Goal: Task Accomplishment & Management: Use online tool/utility

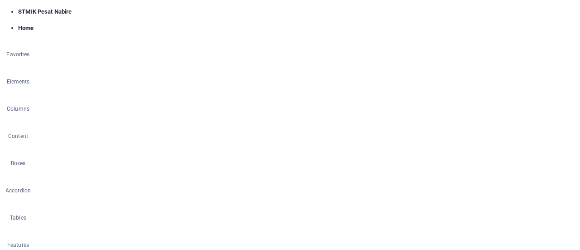
scroll to position [498, 0]
click at [302, 187] on div "+ Add section" at bounding box center [308, 187] width 50 height 15
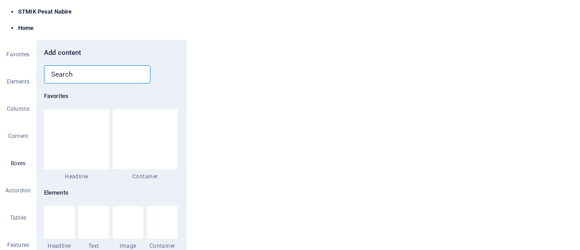
scroll to position [2718, 0]
click at [157, 135] on img at bounding box center [148, 125] width 63 height 29
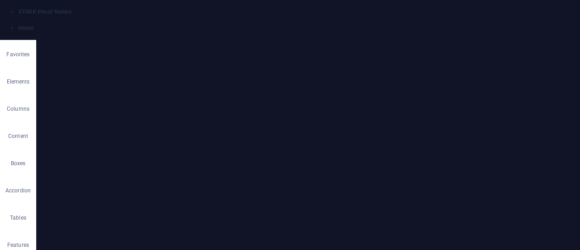
select select "rem"
select select "preset-image-boxes-v3-border"
click at [250, 113] on icon at bounding box center [250, 113] width 4 height 8
click at [276, 131] on link "⌦ Delete" at bounding box center [281, 131] width 61 height 14
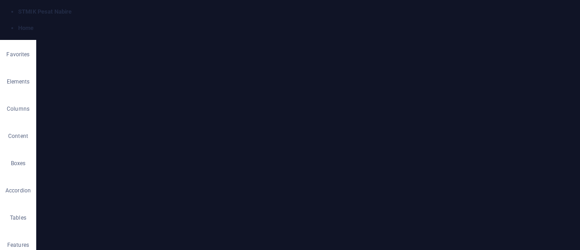
click at [245, 114] on icon at bounding box center [243, 113] width 4 height 8
click at [275, 129] on link "⌦ Delete" at bounding box center [276, 131] width 61 height 14
click at [246, 115] on icon at bounding box center [246, 113] width 4 height 8
click at [266, 128] on link "⌦ Delete" at bounding box center [276, 131] width 61 height 14
click at [261, 112] on icon at bounding box center [262, 112] width 4 height 8
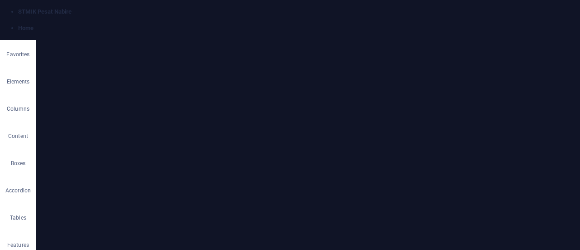
scroll to position [634, 0]
select select "%"
click at [176, 117] on div "Upload" at bounding box center [178, 118] width 14 height 14
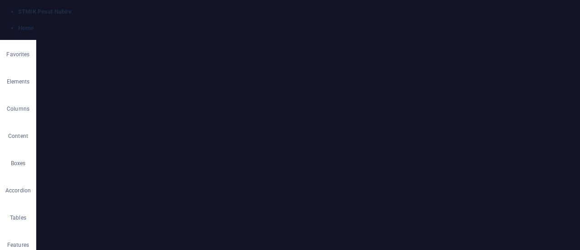
select select "%"
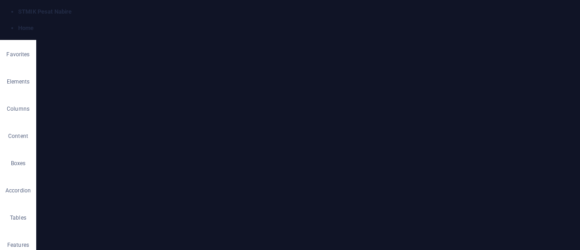
click at [177, 118] on div "Upload" at bounding box center [178, 118] width 14 height 14
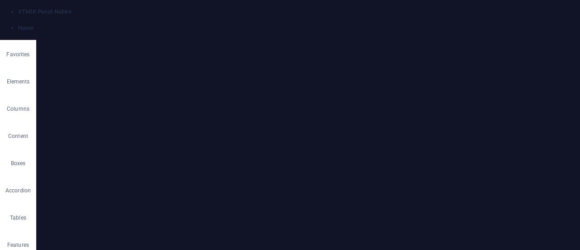
drag, startPoint x: 225, startPoint y: 164, endPoint x: 317, endPoint y: 200, distance: 98.3
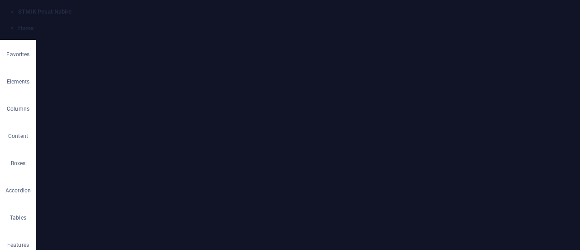
drag, startPoint x: 373, startPoint y: 120, endPoint x: 466, endPoint y: 151, distance: 98.0
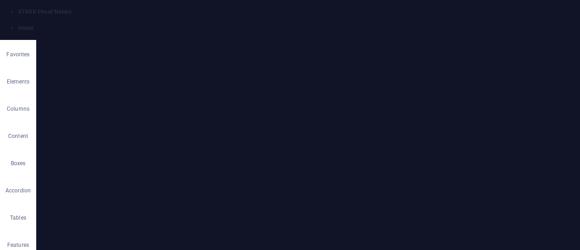
scroll to position [680, 0]
click at [122, 132] on icon at bounding box center [121, 131] width 5 height 10
click at [158, 132] on link "⌦ Delete" at bounding box center [153, 131] width 61 height 14
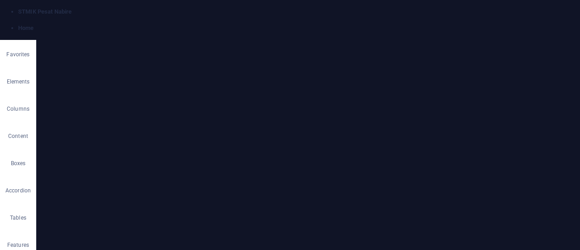
click at [270, 132] on icon at bounding box center [268, 131] width 5 height 10
click at [309, 131] on link "⌦ Delete" at bounding box center [301, 131] width 61 height 14
click at [154, 12] on icon "save" at bounding box center [153, 11] width 10 height 10
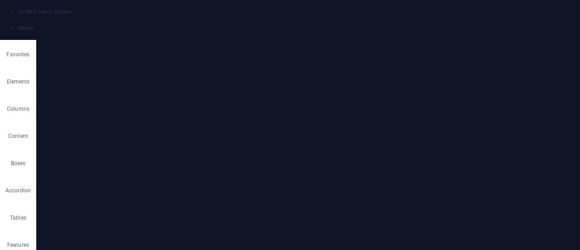
scroll to position [680, 0]
click at [13, 63] on icon "button" at bounding box center [18, 58] width 11 height 11
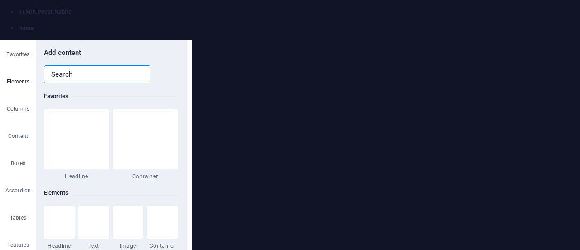
scroll to position [187, 0]
select select "1"
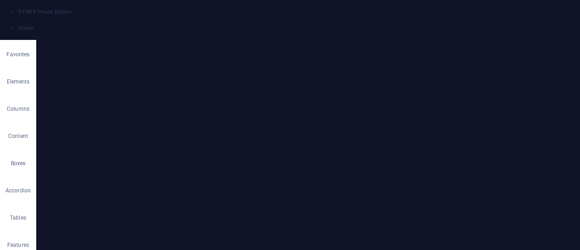
scroll to position [484, 0]
click at [224, 169] on icon at bounding box center [224, 170] width 4 height 8
click at [246, 117] on link "⌦ Delete" at bounding box center [255, 117] width 61 height 14
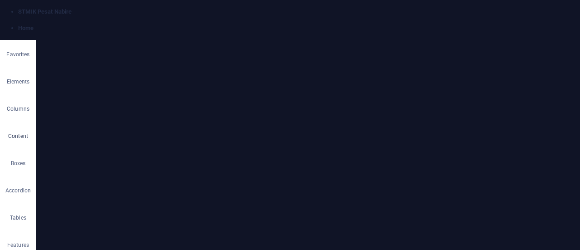
click at [14, 114] on icon "button" at bounding box center [18, 113] width 11 height 11
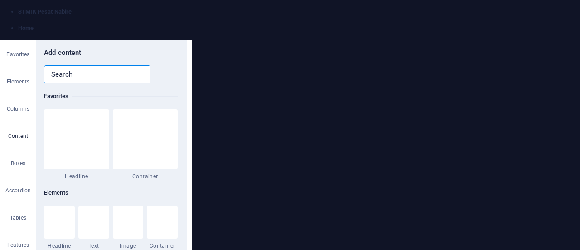
scroll to position [1812, 0]
click at [20, 95] on p "Columns" at bounding box center [18, 96] width 23 height 7
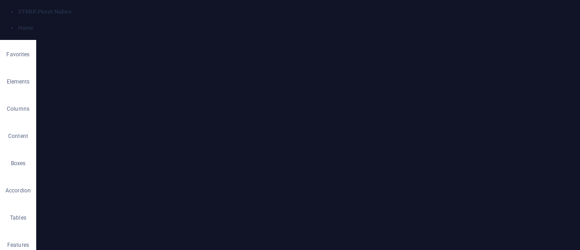
scroll to position [516, 0]
click at [235, 144] on icon at bounding box center [235, 143] width 4 height 8
click at [265, 116] on link "⌦ Delete" at bounding box center [266, 117] width 61 height 14
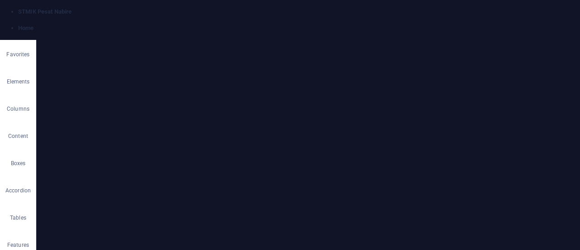
click at [73, 77] on icon at bounding box center [73, 74] width 5 height 10
click at [206, 144] on link "Ctrl ⏎ More elements ..." at bounding box center [206, 145] width 75 height 14
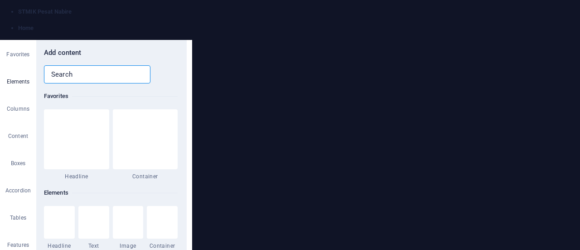
scroll to position [232, 0]
click at [162, 115] on icon at bounding box center [166, 114] width 12 height 12
select select "1"
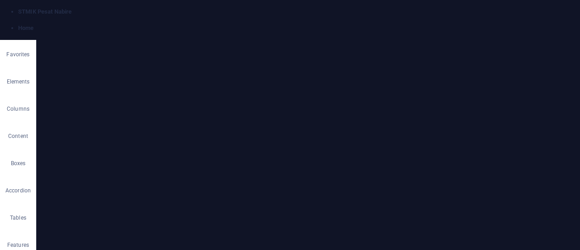
scroll to position [607, 0]
drag, startPoint x: 246, startPoint y: 120, endPoint x: 411, endPoint y: 152, distance: 168.8
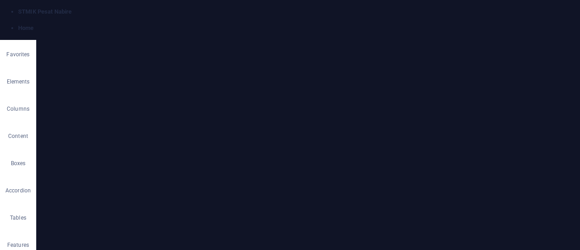
click at [76, 121] on icon at bounding box center [73, 120] width 5 height 10
click at [196, 22] on link "Ctrl 1 Headline" at bounding box center [208, 22] width 75 height 14
drag, startPoint x: 564, startPoint y: 214, endPoint x: 670, endPoint y: 187, distance: 109.0
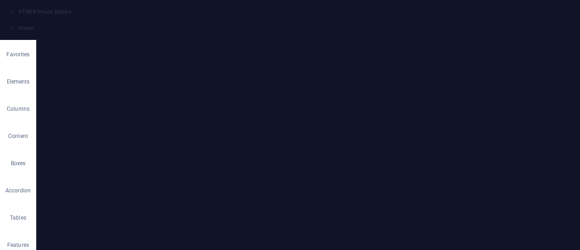
click at [249, 65] on div "Container" at bounding box center [258, 64] width 41 height 11
click at [281, 67] on button at bounding box center [285, 64] width 11 height 11
click at [304, 6] on link "Style" at bounding box center [329, 8] width 95 height 14
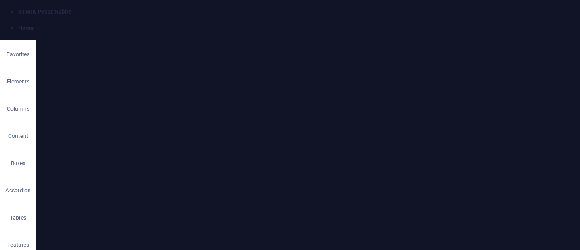
select select "rem"
select select "preset-image-boxes-v3-border"
click at [127, 220] on span "2" at bounding box center [126, 221] width 3 height 11
click at [135, 220] on button "3" at bounding box center [138, 221] width 11 height 11
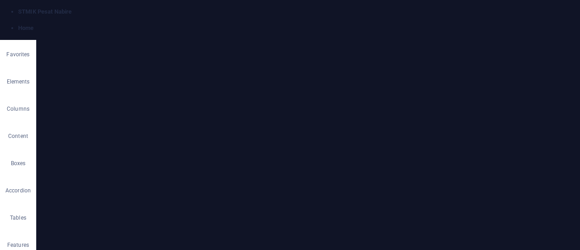
scroll to position [598, 0]
click at [171, 110] on h4 "Variants" at bounding box center [114, 106] width 143 height 16
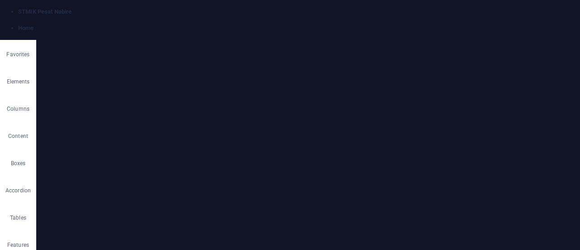
click at [171, 110] on h4 "Variants" at bounding box center [114, 109] width 143 height 22
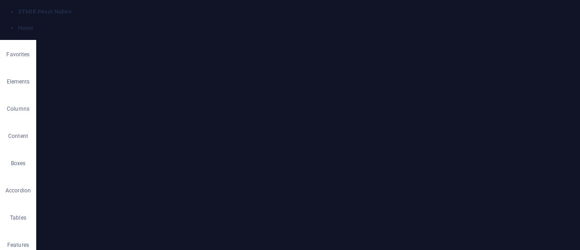
scroll to position [688, 0]
click at [0, 0] on icon at bounding box center [0, 0] width 0 height 0
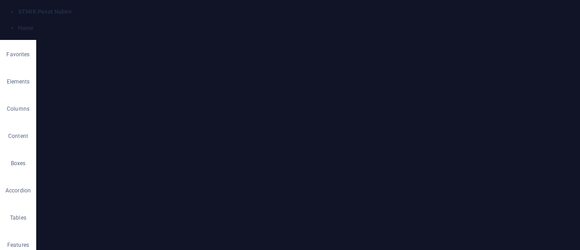
select select "rem"
select select "preset-image-boxes-v3-border"
click at [127, 223] on span "2" at bounding box center [126, 221] width 3 height 11
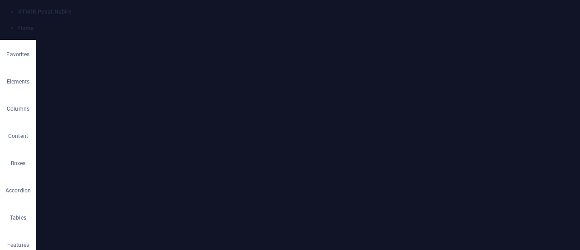
scroll to position [906, 0]
click at [135, 222] on button "3" at bounding box center [138, 221] width 11 height 11
click at [151, 80] on span "Element" at bounding box center [153, 85] width 59 height 11
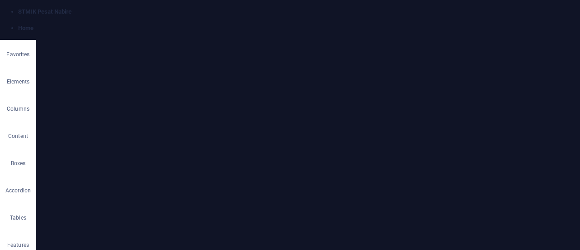
click at [96, 128] on icon at bounding box center [97, 128] width 6 height 11
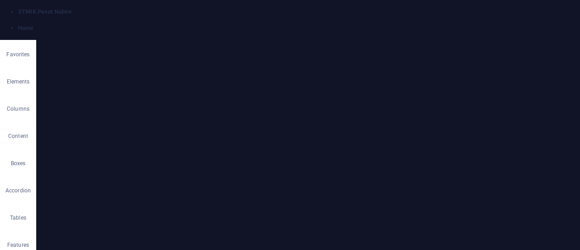
scroll to position [544, 0]
click at [74, 137] on icon at bounding box center [73, 137] width 5 height 10
click at [110, 131] on link "⌦ Delete" at bounding box center [105, 131] width 61 height 14
click at [369, 145] on button "Delete" at bounding box center [364, 146] width 25 height 14
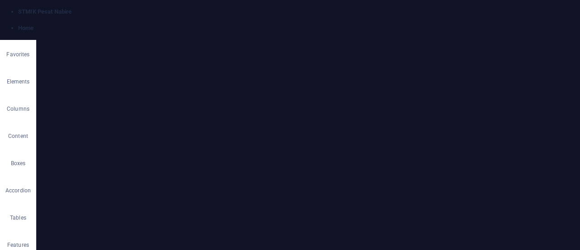
click at [301, 185] on div "+ Add section" at bounding box center [308, 187] width 50 height 15
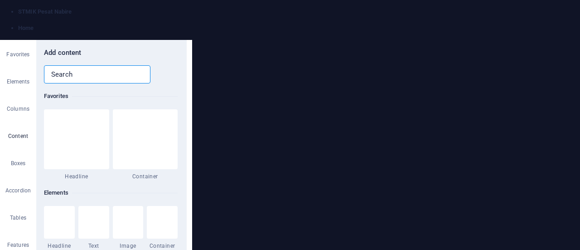
scroll to position [1766, 0]
click at [77, 174] on div at bounding box center [78, 164] width 68 height 60
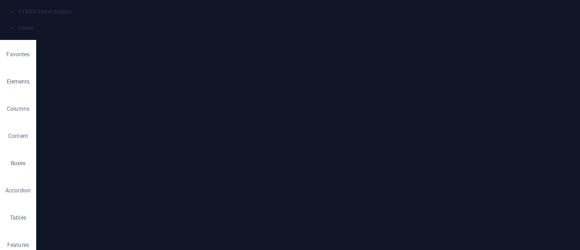
select select "%"
select select "preset-fullscreen-text-and-background-v3-alignments"
click at [259, 121] on icon at bounding box center [258, 120] width 4 height 8
click at [286, 76] on link "Ctrl D Duplicate" at bounding box center [290, 77] width 61 height 14
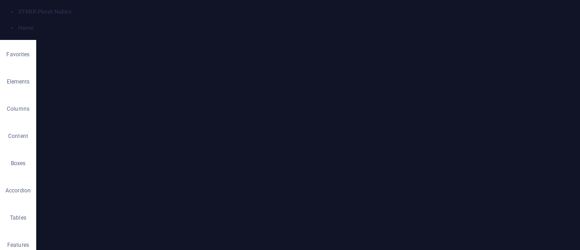
scroll to position [606, 0]
click at [362, 72] on icon at bounding box center [362, 74] width 7 height 10
click at [177, 174] on div "Upload" at bounding box center [178, 175] width 14 height 14
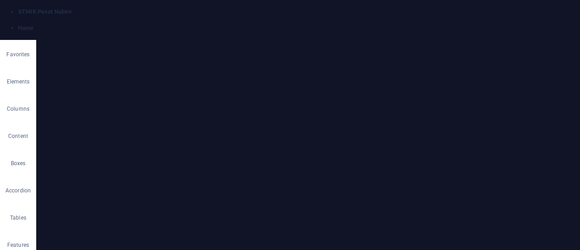
scroll to position [561, 0]
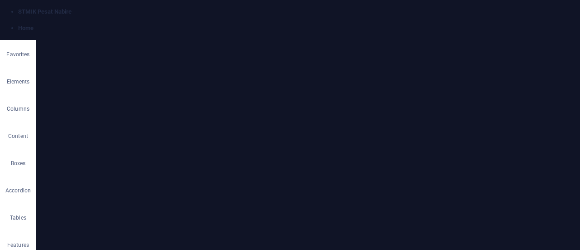
click at [152, 172] on span "Custom" at bounding box center [158, 174] width 16 height 11
click at [125, 172] on span "Direction" at bounding box center [117, 174] width 18 height 11
click at [102, 139] on span "Image slider" at bounding box center [107, 139] width 26 height 11
select select "ms"
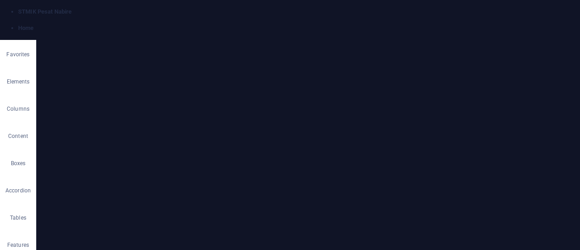
select select "s"
select select "progressive"
click at [110, 179] on link "select files from Files or our free stock photos & videos" at bounding box center [115, 181] width 114 height 14
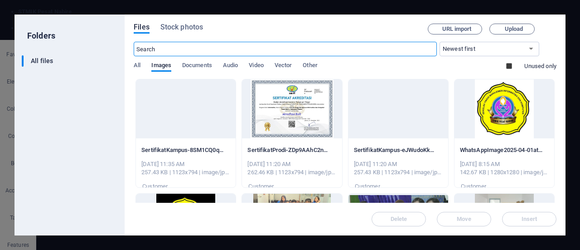
scroll to position [679, 0]
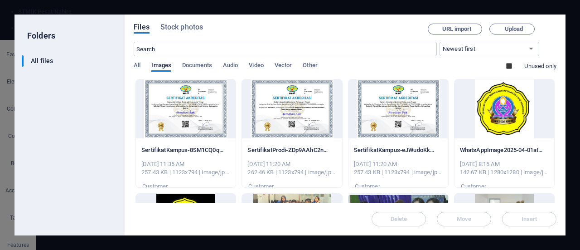
click at [391, 121] on div at bounding box center [398, 108] width 100 height 59
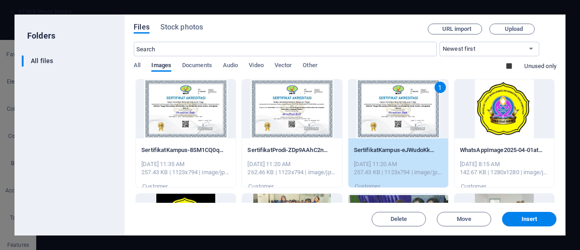
click at [285, 129] on div at bounding box center [292, 108] width 100 height 59
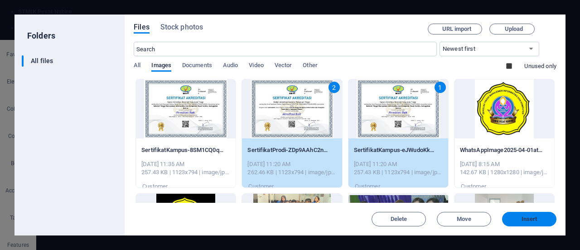
click at [510, 217] on span "Insert" at bounding box center [529, 218] width 47 height 5
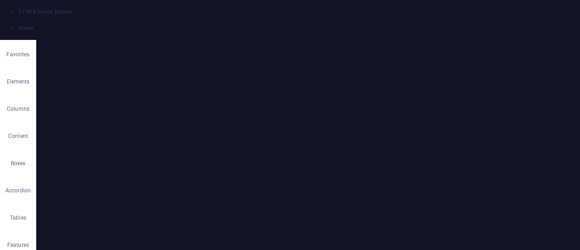
scroll to position [97, 0]
click at [471, 59] on icon at bounding box center [472, 59] width 4 height 5
click at [458, 61] on icon at bounding box center [457, 59] width 4 height 5
click at [362, 57] on link "4:3" at bounding box center [361, 56] width 9 height 14
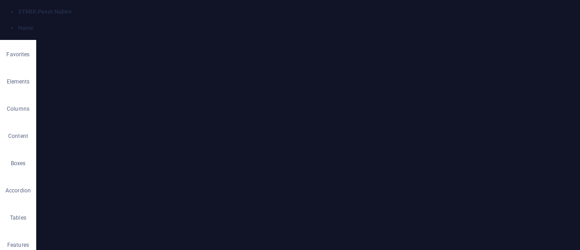
click at [368, 57] on link "1:1" at bounding box center [370, 56] width 9 height 14
click at [379, 57] on link "1:2" at bounding box center [379, 56] width 9 height 14
click at [342, 58] on link "16:10" at bounding box center [340, 56] width 13 height 14
click at [353, 88] on link "16:9" at bounding box center [352, 90] width 11 height 14
click at [299, 96] on icon at bounding box center [297, 92] width 4 height 5
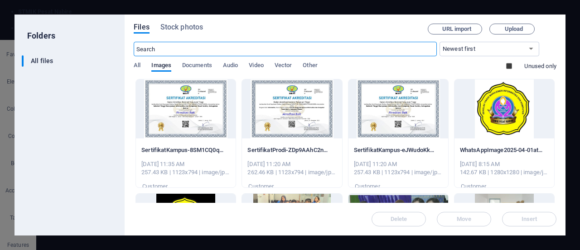
scroll to position [724, 0]
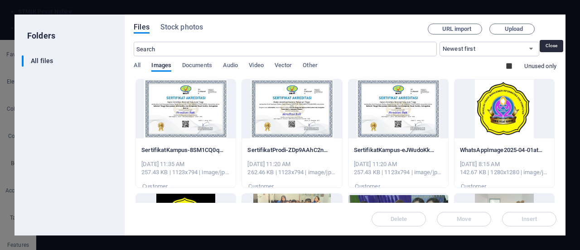
click at [551, 24] on icon "button" at bounding box center [551, 29] width 10 height 10
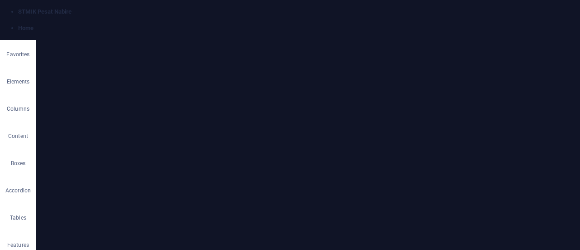
scroll to position [606, 0]
click at [185, 35] on icon at bounding box center [183, 37] width 5 height 7
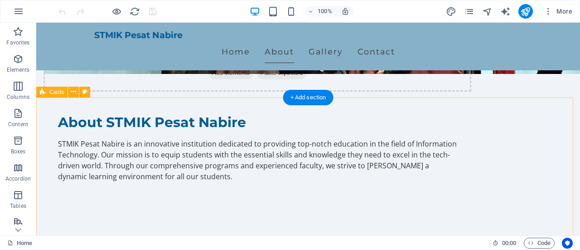
scroll to position [589, 0]
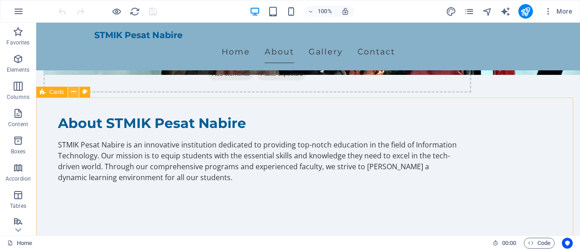
click at [72, 94] on icon at bounding box center [73, 92] width 5 height 10
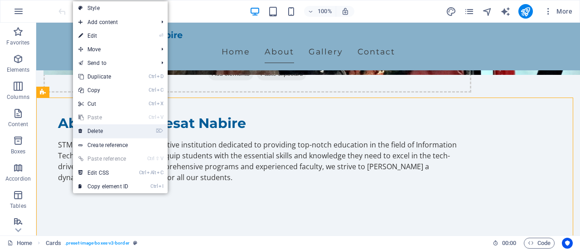
click at [96, 134] on link "⌦ Delete" at bounding box center [103, 131] width 61 height 14
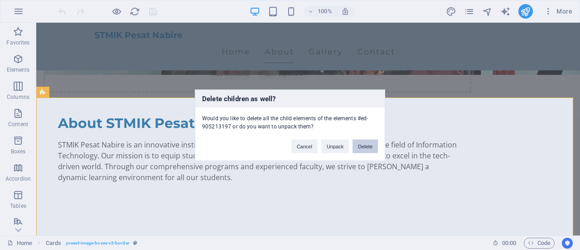
click at [362, 146] on button "Delete" at bounding box center [364, 146] width 25 height 14
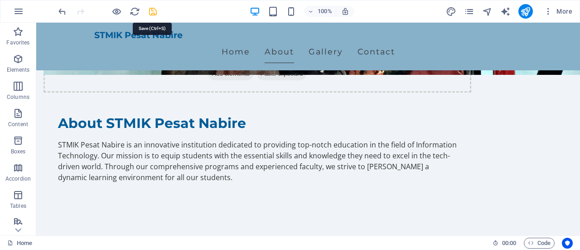
click at [152, 10] on icon "save" at bounding box center [153, 11] width 10 height 10
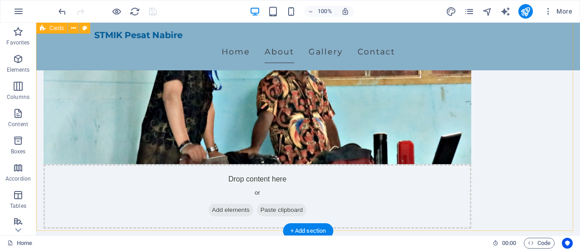
scroll to position [544, 0]
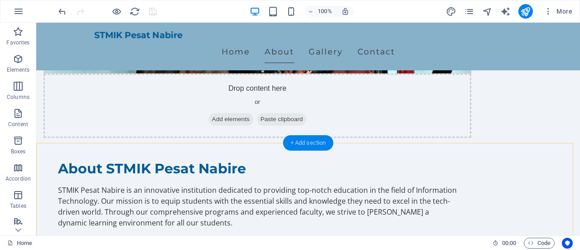
click at [301, 143] on div "+ Add section" at bounding box center [308, 142] width 50 height 15
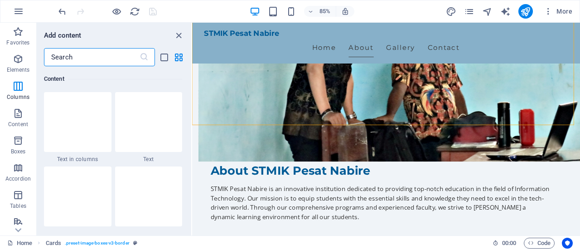
scroll to position [1540, 0]
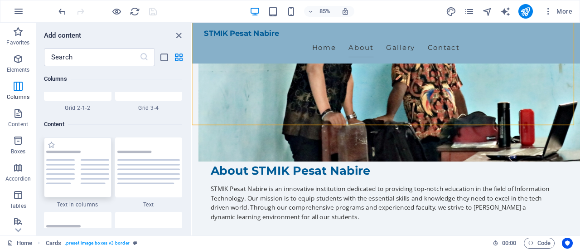
click at [88, 174] on img at bounding box center [77, 167] width 63 height 34
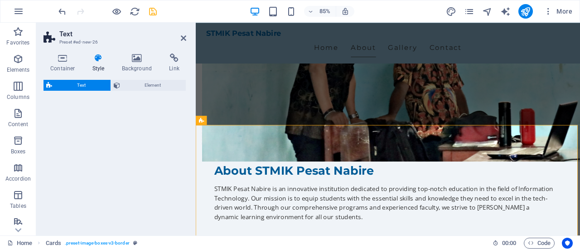
select select "rem"
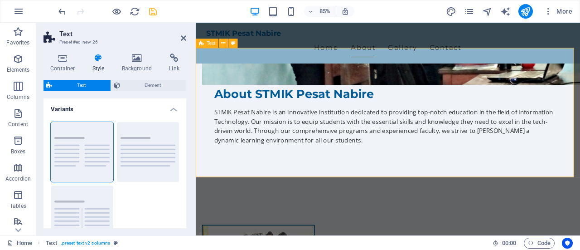
scroll to position [634, 0]
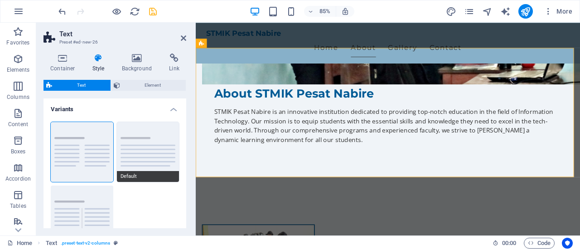
click at [157, 149] on button "Default" at bounding box center [148, 152] width 63 height 60
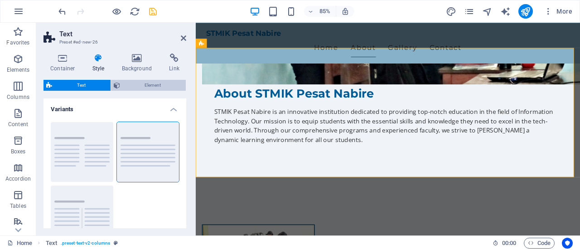
click at [149, 84] on span "Element" at bounding box center [153, 85] width 61 height 11
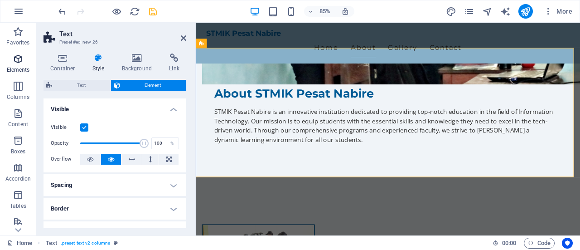
click at [18, 61] on icon "button" at bounding box center [18, 58] width 11 height 11
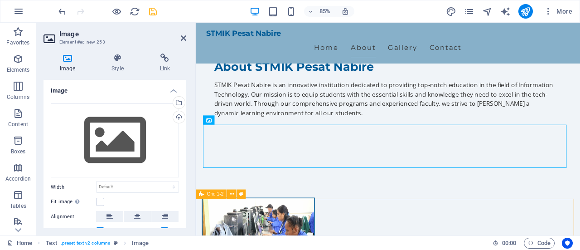
scroll to position [680, 0]
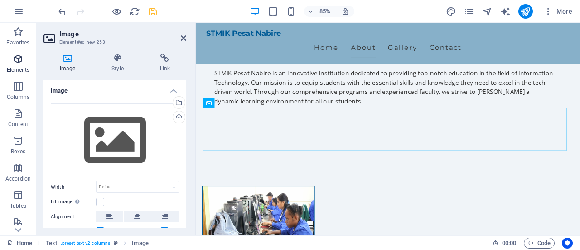
click at [19, 58] on icon "button" at bounding box center [18, 58] width 11 height 11
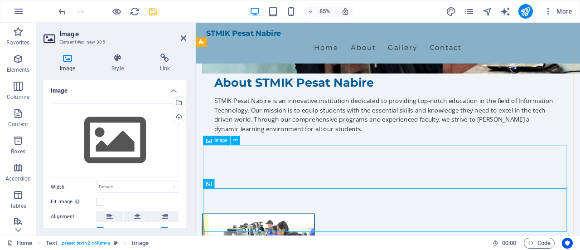
scroll to position [634, 0]
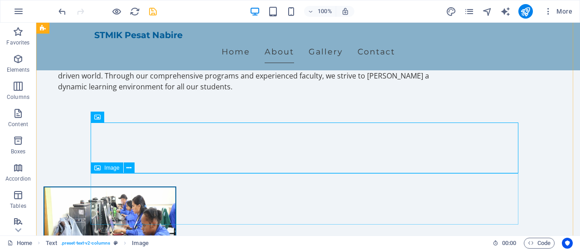
scroll to position [680, 0]
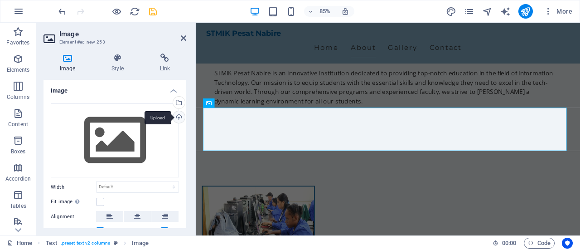
click at [178, 116] on div "Upload" at bounding box center [178, 118] width 14 height 14
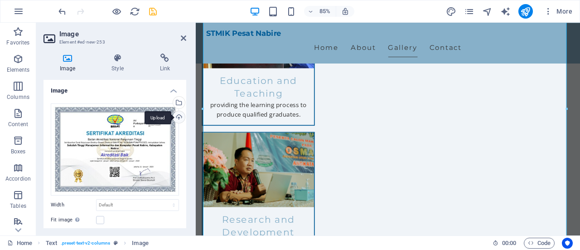
scroll to position [906, 0]
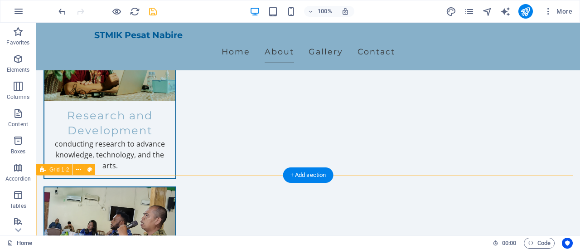
scroll to position [997, 0]
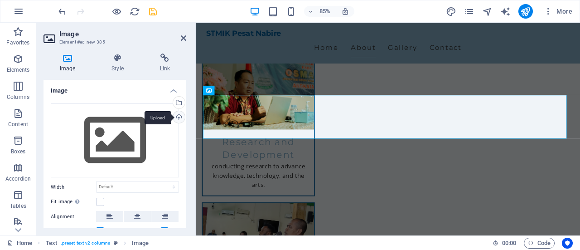
click at [178, 116] on div "Upload" at bounding box center [178, 118] width 14 height 14
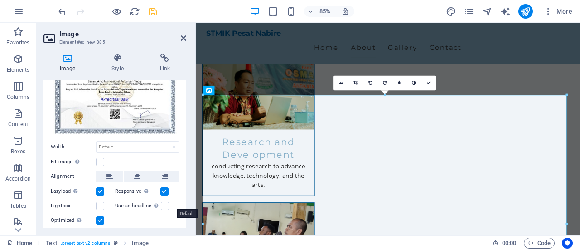
scroll to position [82, 0]
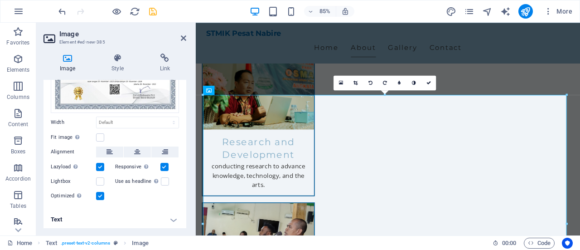
click at [101, 194] on label at bounding box center [100, 196] width 8 height 8
click at [0, 0] on input "Optimized Images are compressed to improve page speed." at bounding box center [0, 0] width 0 height 0
click at [101, 194] on label at bounding box center [100, 196] width 8 height 8
click at [0, 0] on input "Optimized Images are compressed to improve page speed." at bounding box center [0, 0] width 0 height 0
click at [356, 82] on icon at bounding box center [355, 83] width 4 height 5
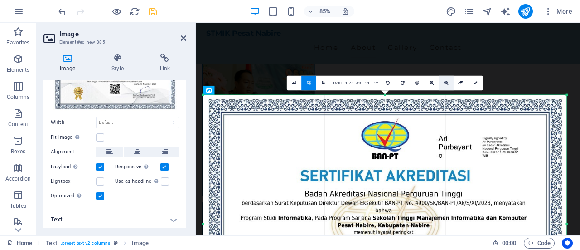
click at [446, 82] on icon at bounding box center [446, 83] width 4 height 5
click at [446, 84] on icon at bounding box center [446, 83] width 4 height 5
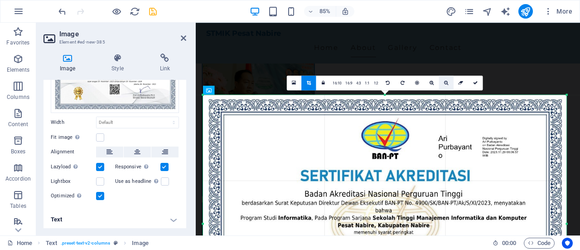
click at [446, 84] on icon at bounding box center [446, 83] width 4 height 5
click at [432, 83] on icon at bounding box center [431, 83] width 4 height 5
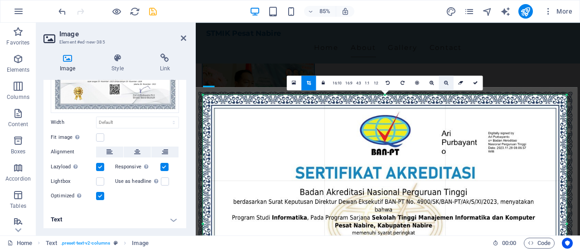
click at [446, 83] on icon at bounding box center [446, 83] width 4 height 5
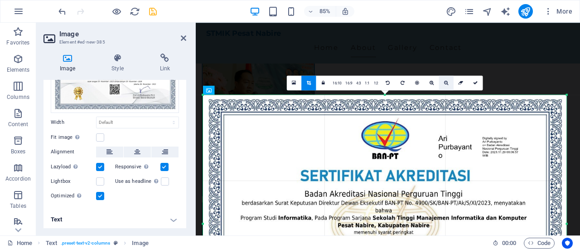
click at [446, 83] on icon at bounding box center [446, 83] width 4 height 5
click at [476, 84] on icon at bounding box center [475, 83] width 5 height 5
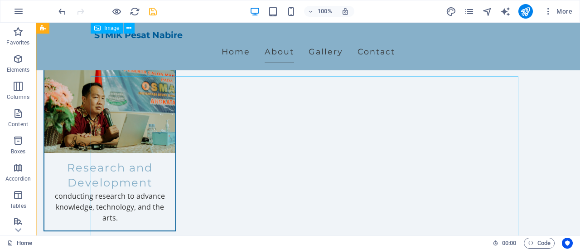
scroll to position [951, 0]
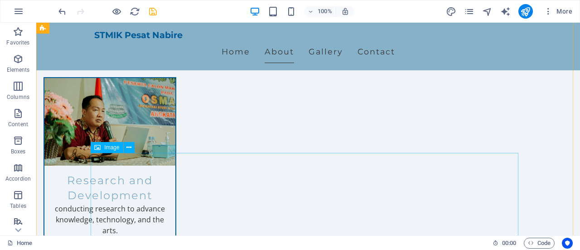
drag, startPoint x: 143, startPoint y: 170, endPoint x: 518, endPoint y: 87, distance: 384.4
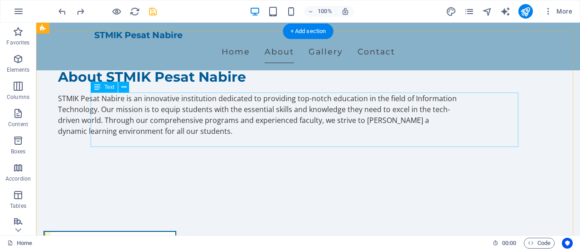
scroll to position [583, 0]
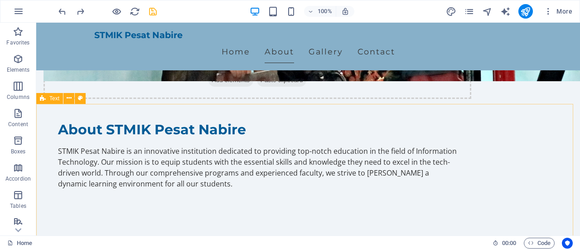
click at [48, 97] on div "Text" at bounding box center [49, 98] width 27 height 11
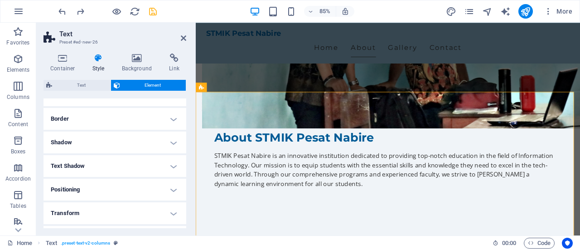
scroll to position [91, 0]
click at [148, 166] on h4 "Text Shadow" at bounding box center [114, 165] width 143 height 22
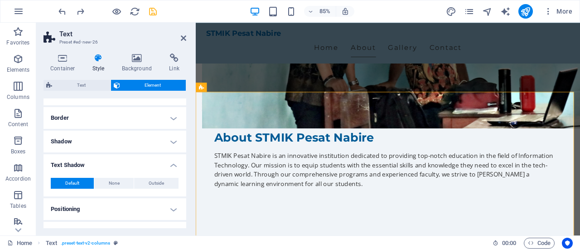
click at [148, 166] on h4 "Text Shadow" at bounding box center [114, 162] width 143 height 16
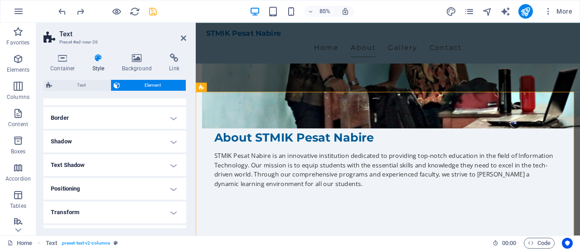
click at [140, 183] on h4 "Positioning" at bounding box center [114, 189] width 143 height 22
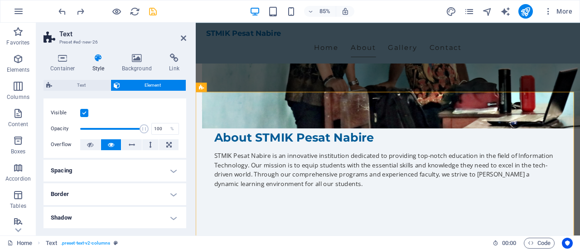
scroll to position [0, 0]
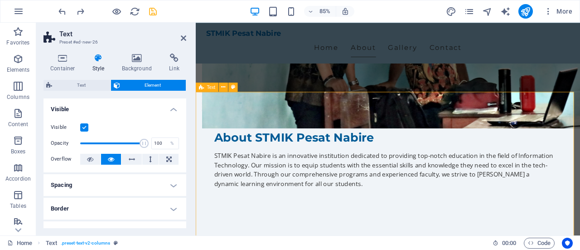
click at [203, 87] on icon at bounding box center [201, 86] width 5 height 9
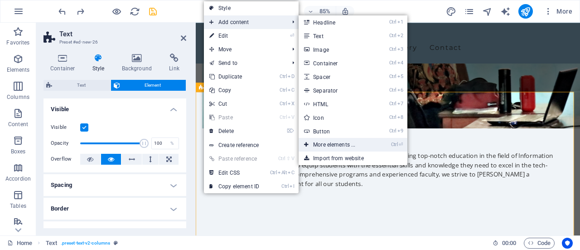
click at [338, 145] on link "Ctrl ⏎ More elements ..." at bounding box center [336, 145] width 75 height 14
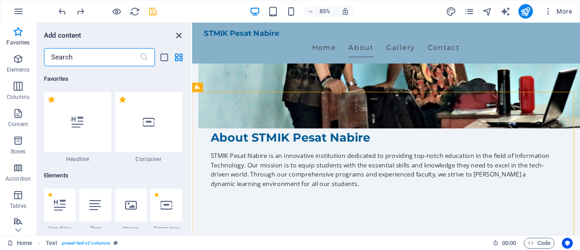
click at [178, 30] on icon "close panel" at bounding box center [179, 35] width 10 height 10
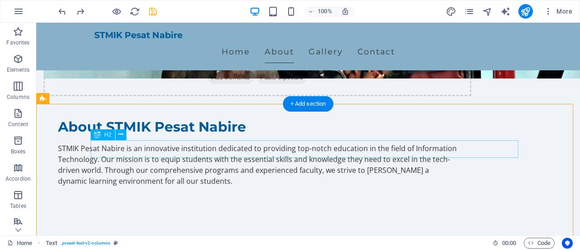
scroll to position [583, 0]
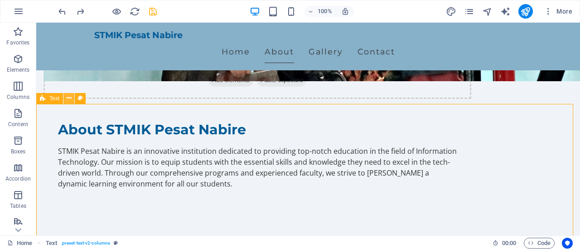
click at [71, 99] on icon at bounding box center [69, 98] width 5 height 10
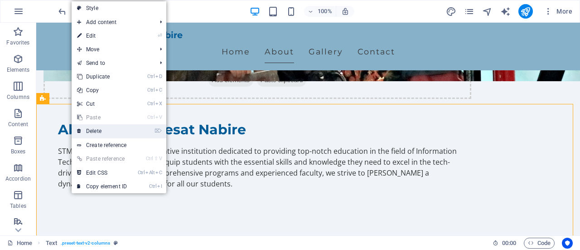
click at [109, 131] on link "⌦ Delete" at bounding box center [102, 131] width 61 height 14
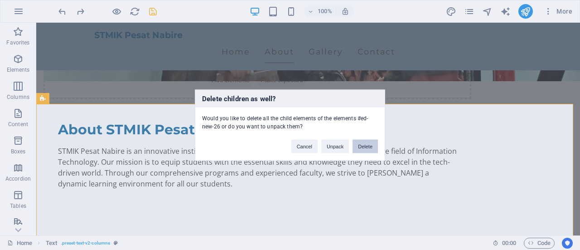
click at [367, 147] on button "Delete" at bounding box center [364, 146] width 25 height 14
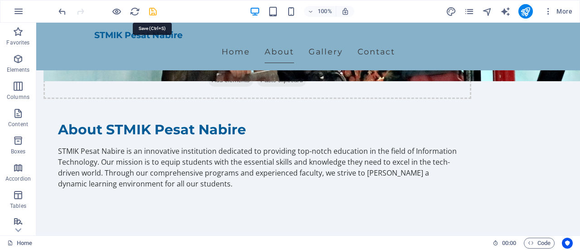
click at [151, 10] on icon "save" at bounding box center [153, 11] width 10 height 10
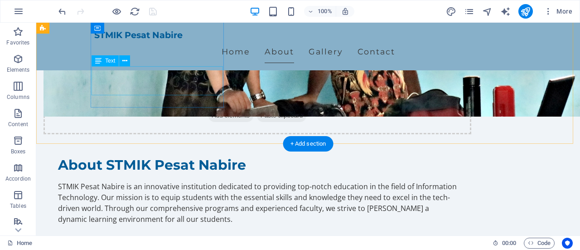
scroll to position [537, 0]
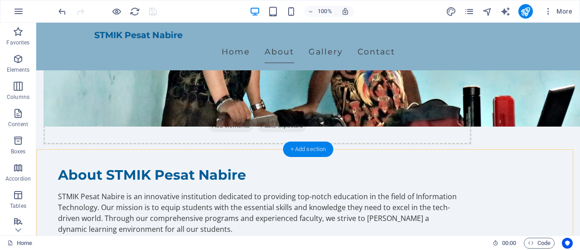
click at [289, 148] on div "+ Add section" at bounding box center [308, 148] width 50 height 15
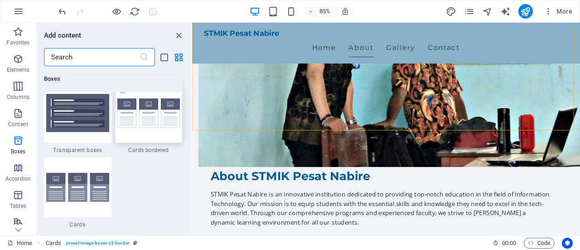
scroll to position [2718, 0]
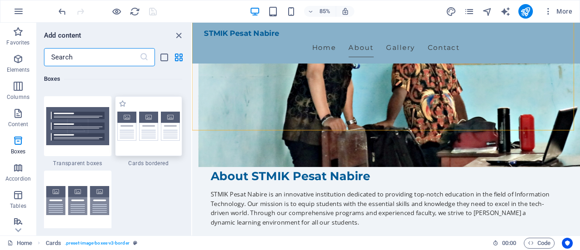
click at [135, 130] on img at bounding box center [148, 125] width 63 height 29
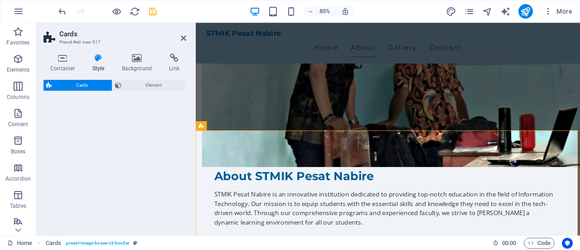
select select "rem"
select select "preset-image-boxes-v3-border"
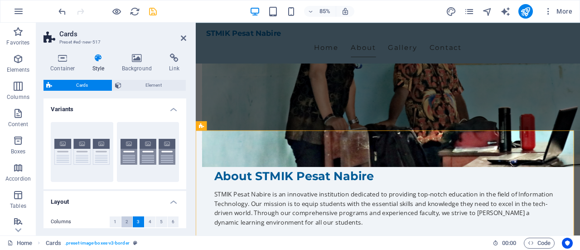
click at [125, 225] on span "2" at bounding box center [126, 221] width 3 height 11
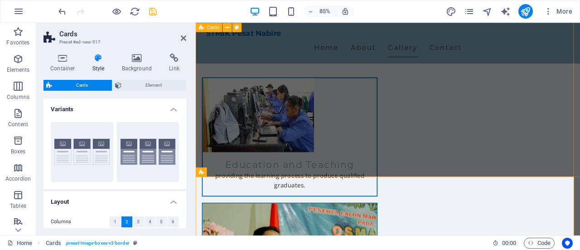
scroll to position [809, 0]
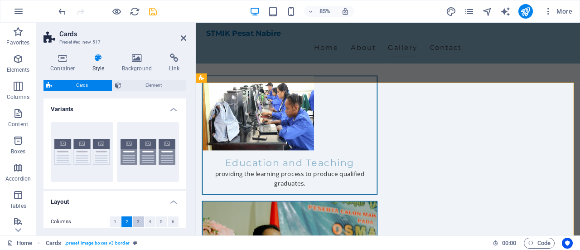
click at [136, 221] on button "3" at bounding box center [138, 221] width 11 height 11
click at [170, 110] on h4 "Variants" at bounding box center [114, 106] width 143 height 16
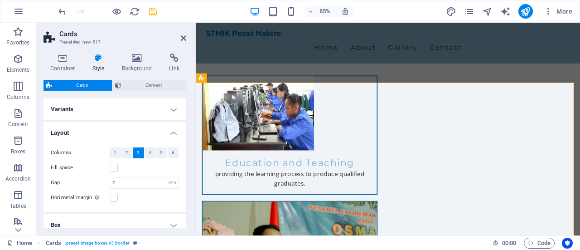
click at [170, 110] on h4 "Variants" at bounding box center [114, 109] width 143 height 22
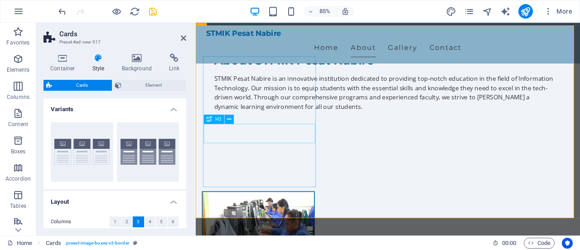
scroll to position [583, 0]
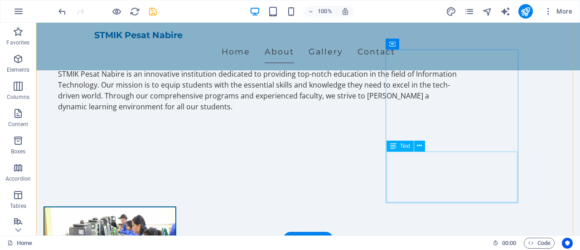
scroll to position [673, 0]
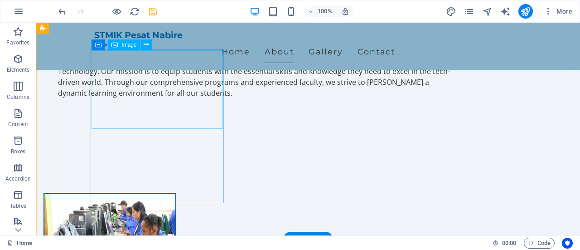
select select "%"
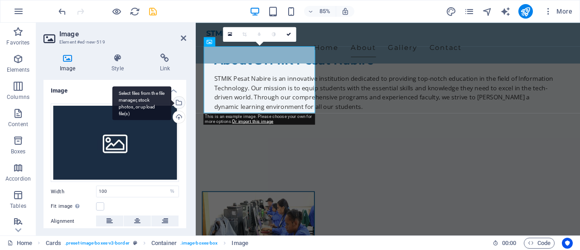
click at [171, 103] on div "Select files from the file manager, stock photos, or upload file(s)" at bounding box center [141, 103] width 59 height 34
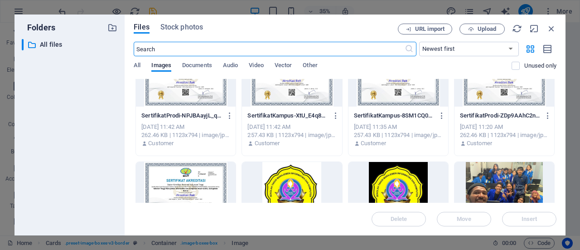
scroll to position [45, 0]
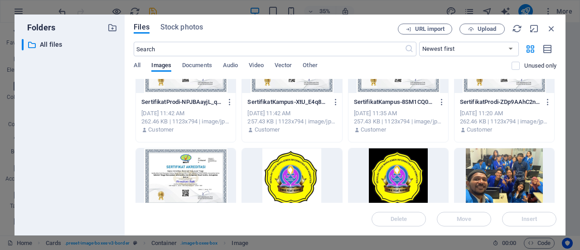
click at [200, 182] on div at bounding box center [186, 177] width 100 height 59
click at [513, 222] on span "Insert" at bounding box center [529, 218] width 47 height 5
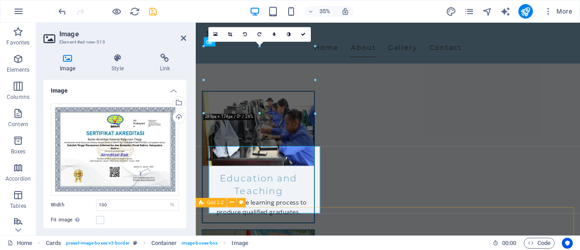
scroll to position [673, 0]
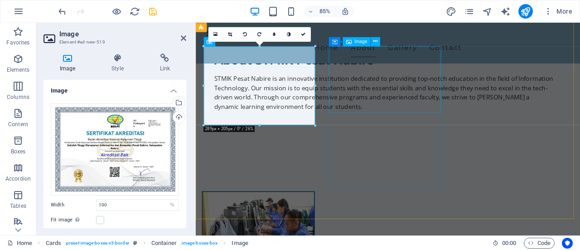
select select "%"
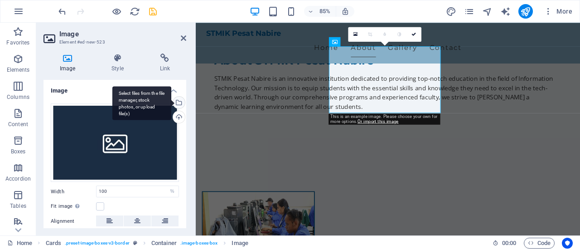
click at [171, 100] on div "Select files from the file manager, stock photos, or upload file(s)" at bounding box center [141, 103] width 59 height 34
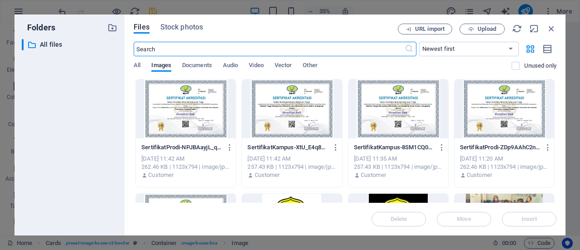
scroll to position [791, 0]
click at [505, 120] on div at bounding box center [504, 108] width 100 height 59
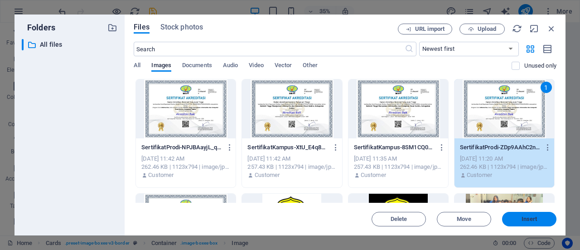
click at [513, 222] on button "Insert" at bounding box center [529, 219] width 54 height 14
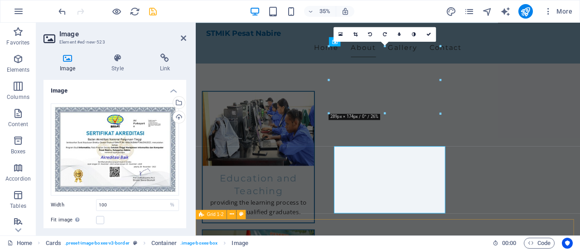
scroll to position [673, 0]
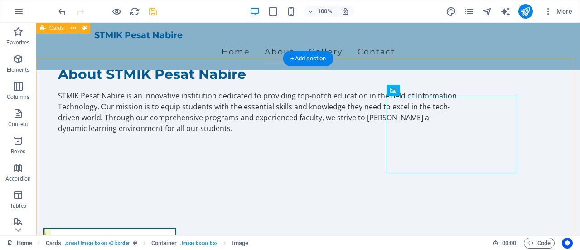
scroll to position [628, 0]
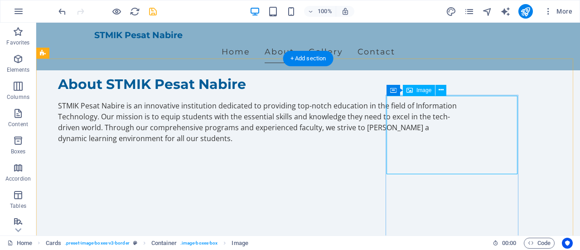
select select "%"
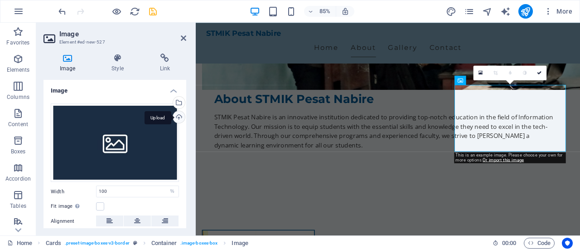
click at [178, 116] on div "Upload" at bounding box center [178, 118] width 14 height 14
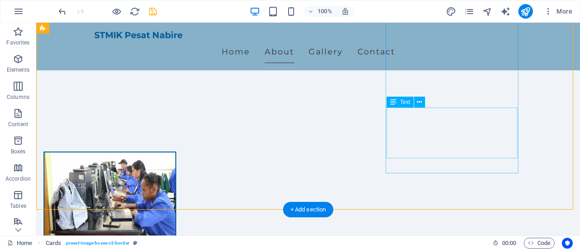
scroll to position [718, 0]
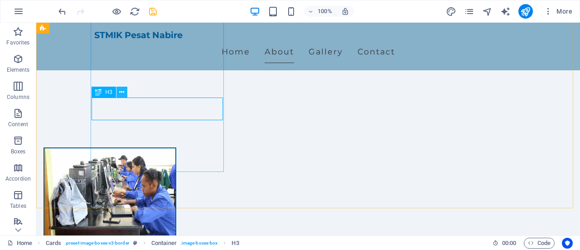
click at [121, 92] on icon at bounding box center [121, 92] width 5 height 10
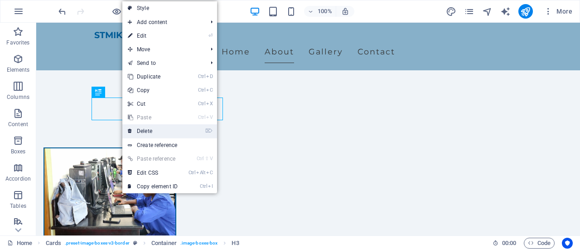
click at [148, 132] on link "⌦ Delete" at bounding box center [152, 131] width 61 height 14
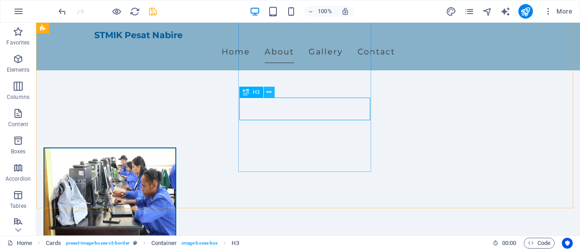
click at [268, 92] on icon at bounding box center [268, 92] width 5 height 10
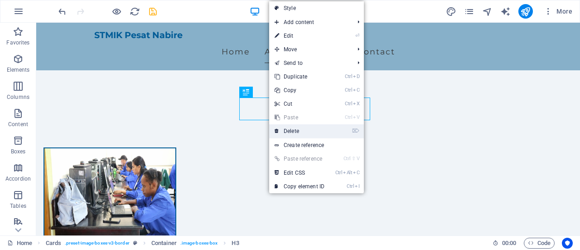
click at [297, 129] on link "⌦ Delete" at bounding box center [299, 131] width 61 height 14
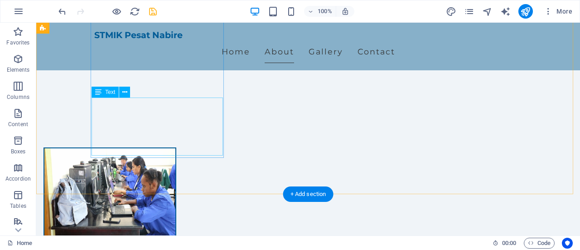
drag, startPoint x: 113, startPoint y: 110, endPoint x: 149, endPoint y: 133, distance: 43.0
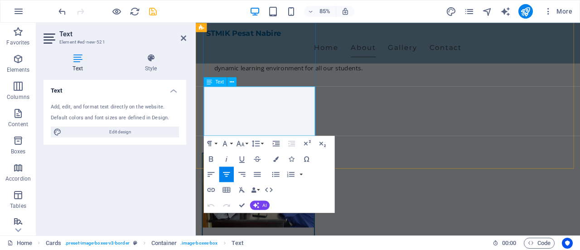
drag, startPoint x: 224, startPoint y: 109, endPoint x: 317, endPoint y: 145, distance: 99.5
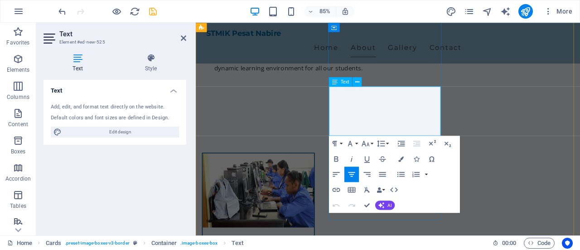
drag, startPoint x: 371, startPoint y: 110, endPoint x: 469, endPoint y: 144, distance: 103.0
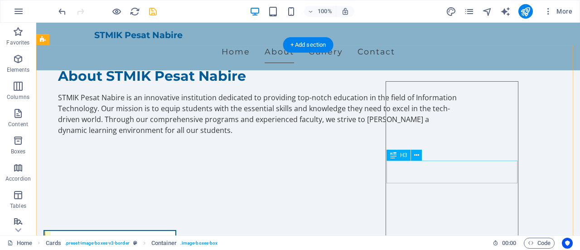
scroll to position [628, 0]
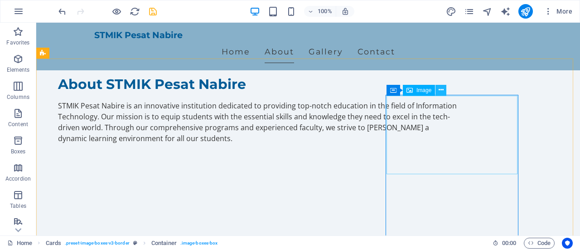
click at [441, 93] on icon at bounding box center [441, 90] width 5 height 10
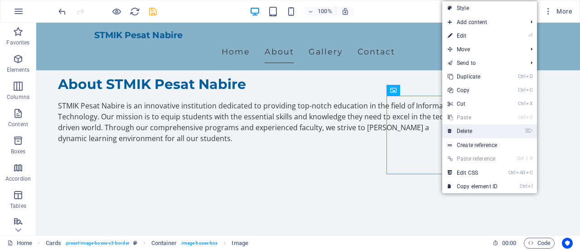
click at [467, 130] on link "⌦ Delete" at bounding box center [472, 131] width 61 height 14
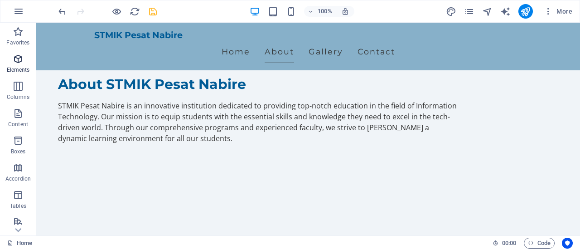
click at [21, 59] on icon "button" at bounding box center [18, 58] width 11 height 11
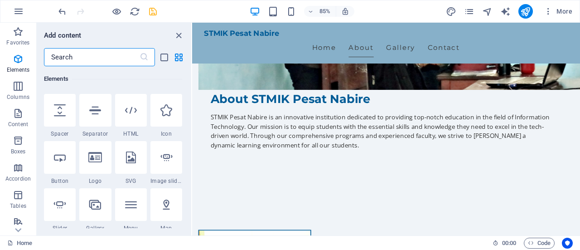
scroll to position [187, 0]
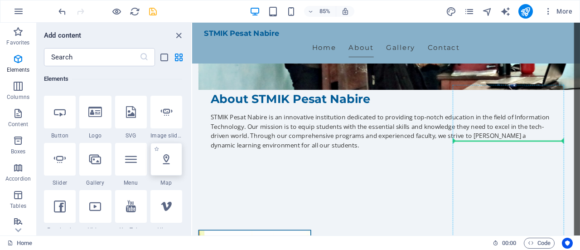
select select "1"
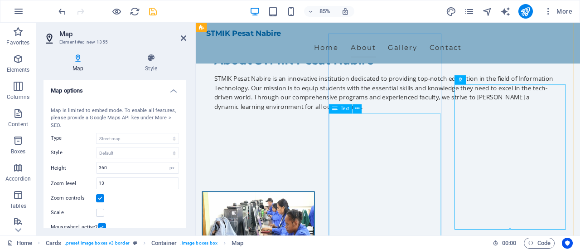
scroll to position [718, 0]
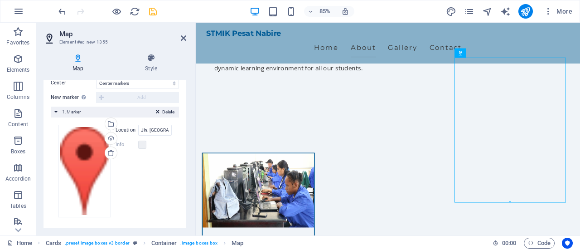
scroll to position [189, 0]
click at [161, 129] on input "Jln. [GEOGRAPHIC_DATA], [GEOGRAPHIC_DATA], [GEOGRAPHIC_DATA], [GEOGRAPHIC_DATA]…" at bounding box center [155, 128] width 34 height 11
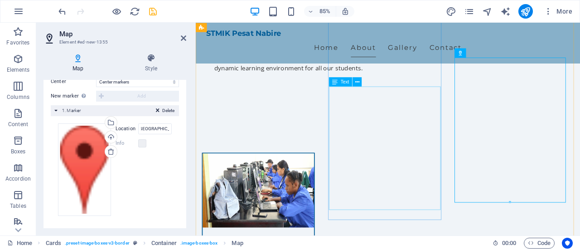
scroll to position [0, 0]
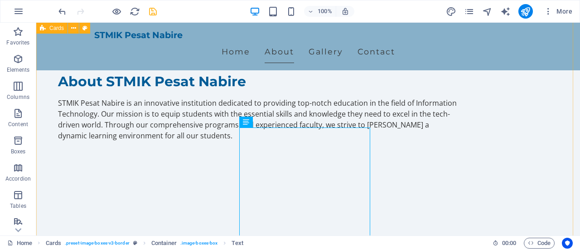
scroll to position [628, 0]
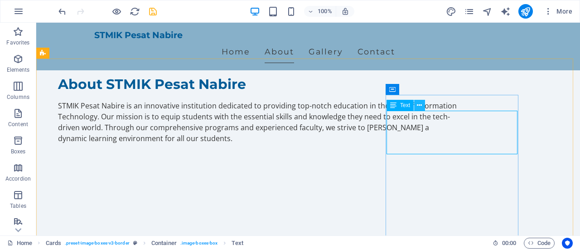
click at [419, 104] on icon at bounding box center [419, 106] width 5 height 10
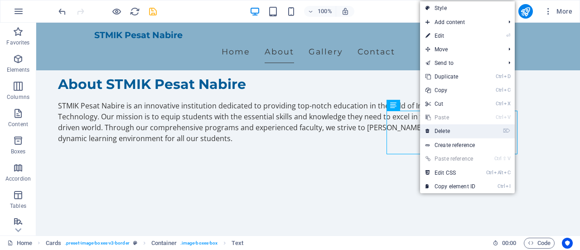
click at [443, 130] on link "⌦ Delete" at bounding box center [450, 131] width 61 height 14
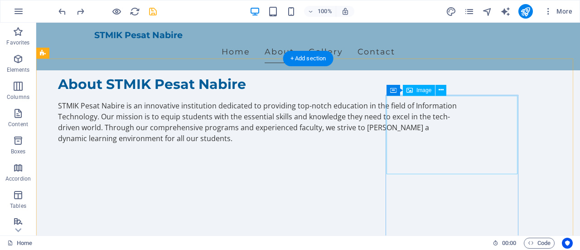
select select "%"
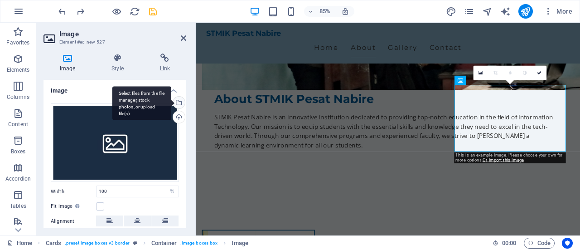
click at [177, 102] on div "Select files from the file manager, stock photos, or upload file(s)" at bounding box center [178, 103] width 14 height 14
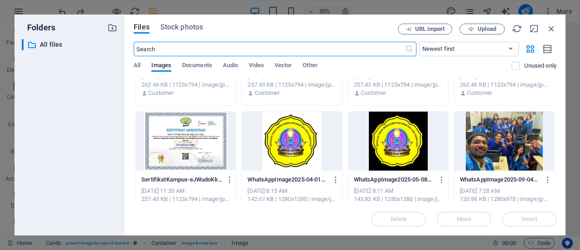
scroll to position [91, 0]
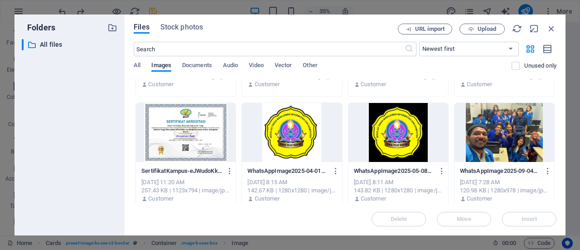
click at [295, 131] on div at bounding box center [292, 132] width 100 height 59
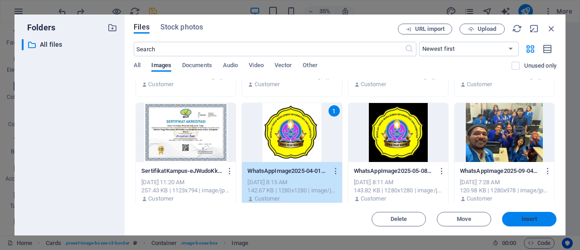
click at [520, 217] on span "Insert" at bounding box center [529, 218] width 47 height 5
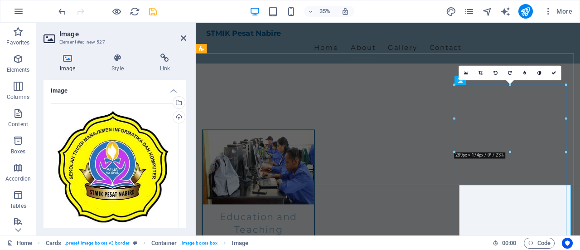
scroll to position [628, 0]
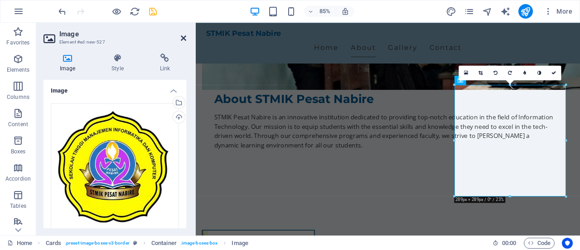
click at [182, 38] on icon at bounding box center [183, 37] width 5 height 7
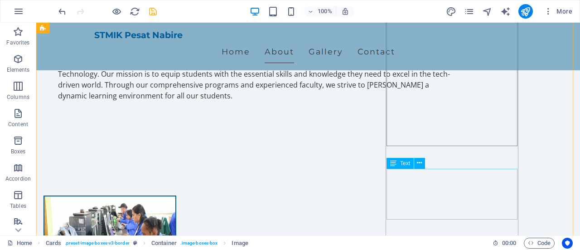
scroll to position [718, 0]
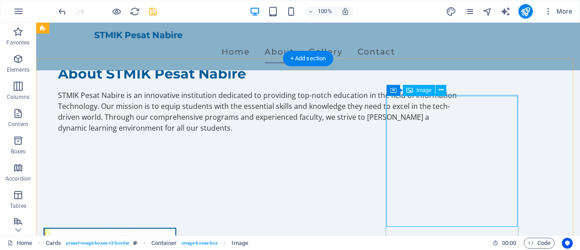
scroll to position [628, 0]
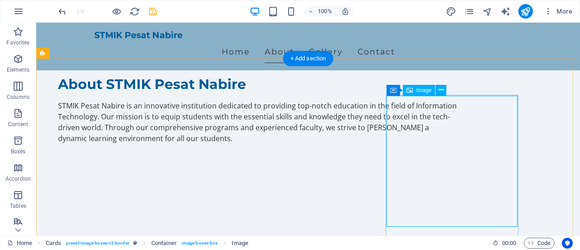
select select "%"
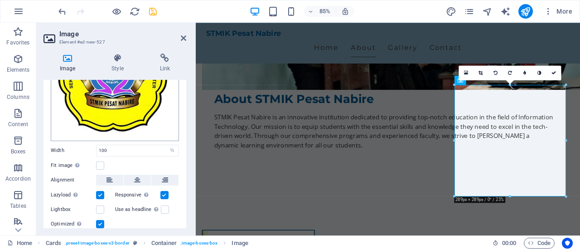
scroll to position [119, 0]
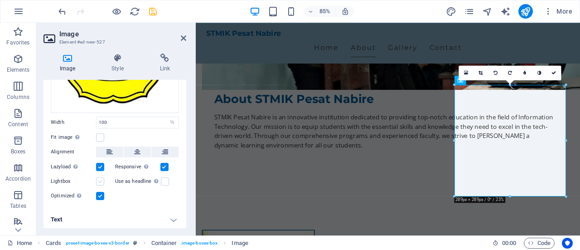
click at [99, 179] on label at bounding box center [100, 181] width 8 height 8
click at [0, 0] on input "Lightbox" at bounding box center [0, 0] width 0 height 0
click at [162, 176] on div "Use as headline The image will be wrapped in an H1 headline tag. Useful for giv…" at bounding box center [147, 181] width 64 height 11
click at [161, 178] on label at bounding box center [165, 181] width 8 height 8
click at [0, 0] on input "Use as headline The image will be wrapped in an H1 headline tag. Useful for giv…" at bounding box center [0, 0] width 0 height 0
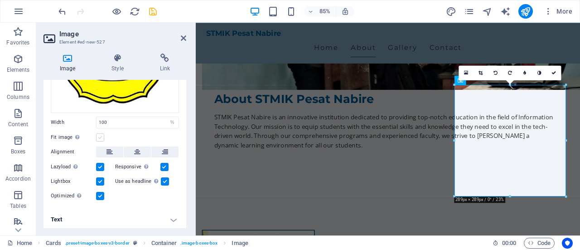
click at [98, 135] on label at bounding box center [100, 137] width 8 height 8
click at [0, 0] on input "Fit image Automatically fit image to a fixed width and height" at bounding box center [0, 0] width 0 height 0
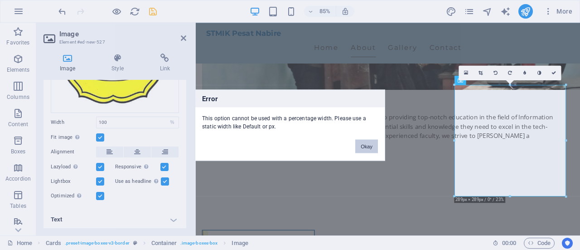
click at [365, 142] on button "Okay" at bounding box center [366, 146] width 23 height 14
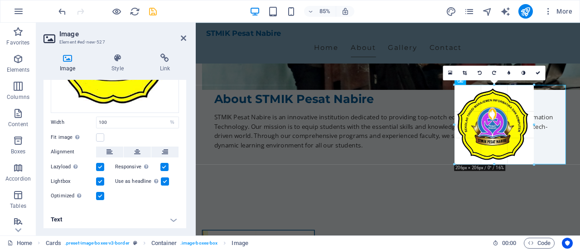
drag, startPoint x: 566, startPoint y: 195, endPoint x: 528, endPoint y: 152, distance: 57.4
type input "206"
select select "px"
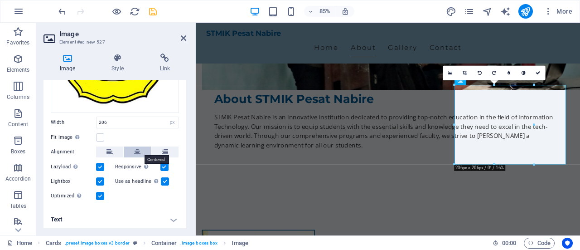
click at [136, 148] on icon at bounding box center [137, 151] width 6 height 11
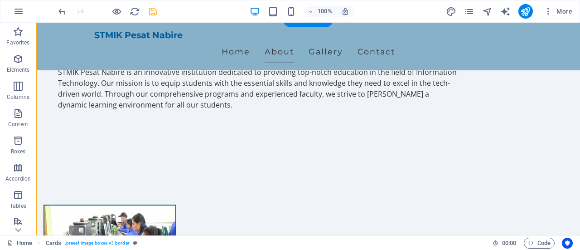
scroll to position [673, 0]
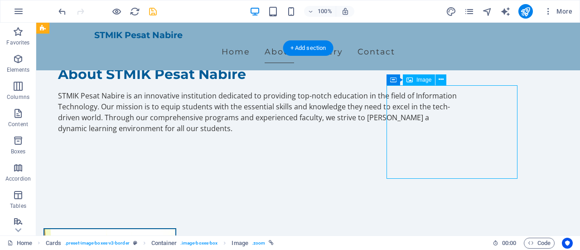
scroll to position [628, 0]
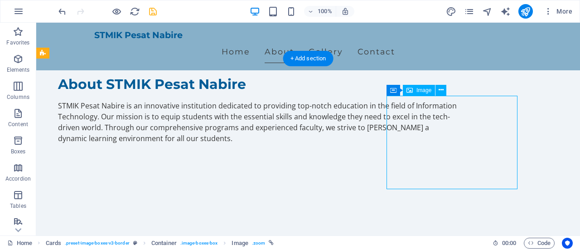
select select "px"
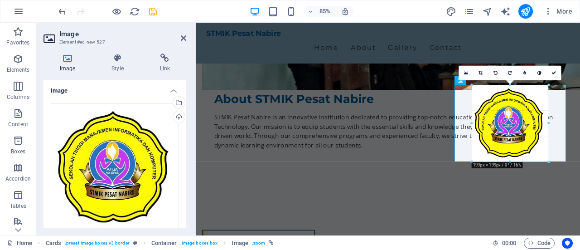
drag, startPoint x: 548, startPoint y: 164, endPoint x: 545, endPoint y: 158, distance: 6.5
type input "199"
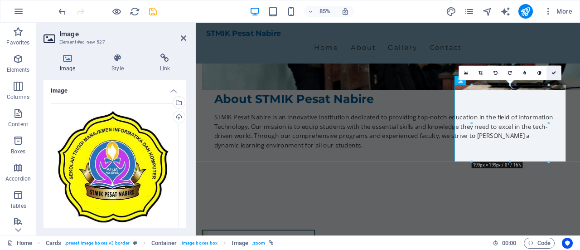
click at [553, 70] on icon at bounding box center [554, 72] width 5 height 5
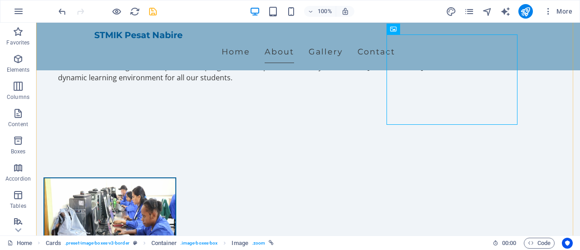
scroll to position [718, 0]
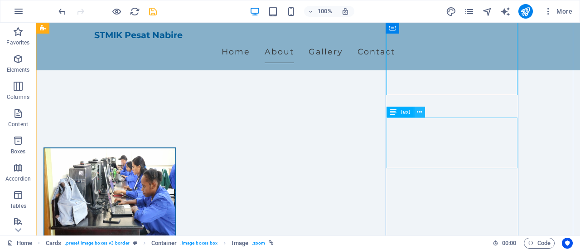
click at [417, 110] on icon at bounding box center [419, 112] width 5 height 10
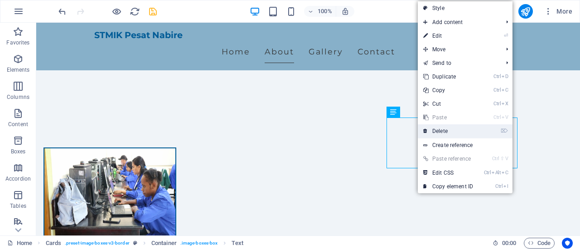
click at [444, 130] on link "⌦ Delete" at bounding box center [448, 131] width 61 height 14
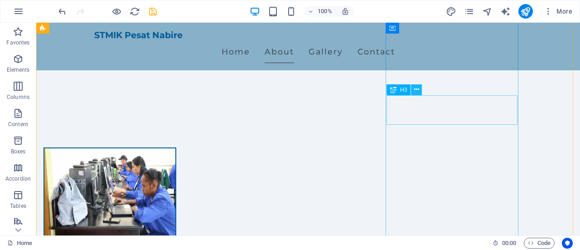
click at [417, 87] on icon at bounding box center [416, 90] width 5 height 10
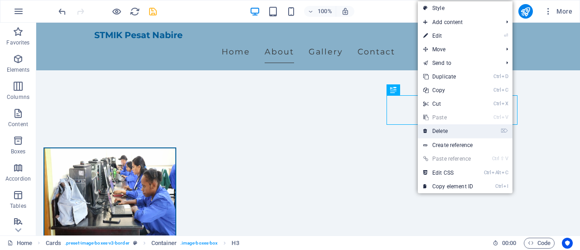
click at [441, 131] on link "⌦ Delete" at bounding box center [448, 131] width 61 height 14
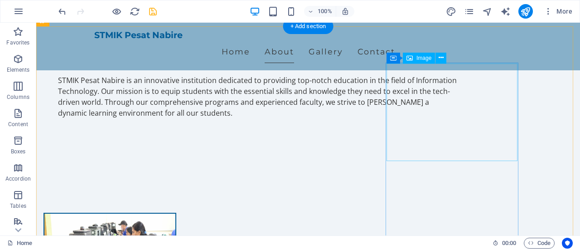
scroll to position [673, 0]
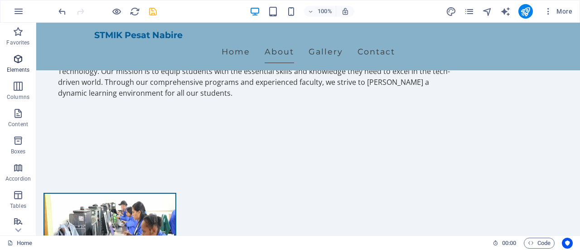
click at [18, 58] on icon "button" at bounding box center [18, 58] width 11 height 11
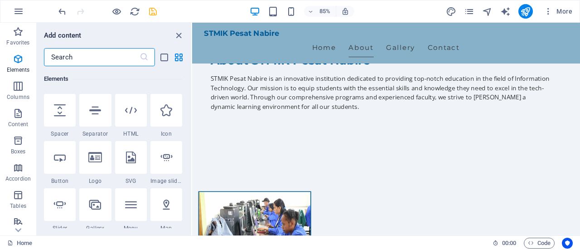
scroll to position [187, 0]
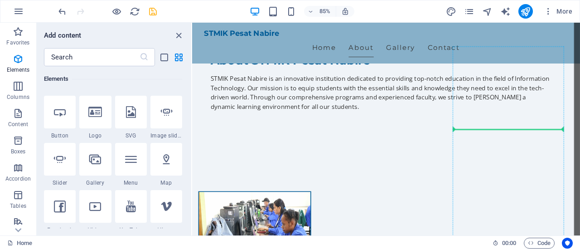
select select "1"
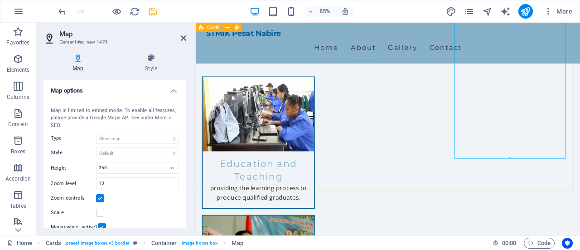
scroll to position [809, 0]
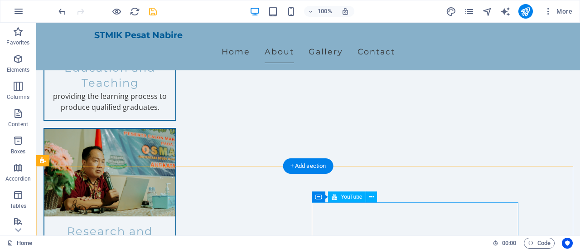
scroll to position [854, 0]
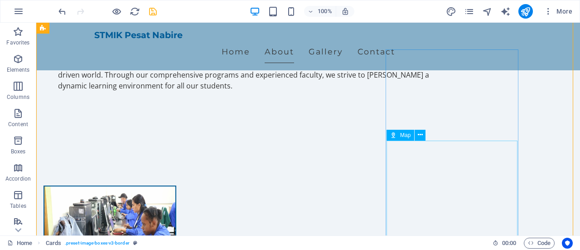
scroll to position [673, 0]
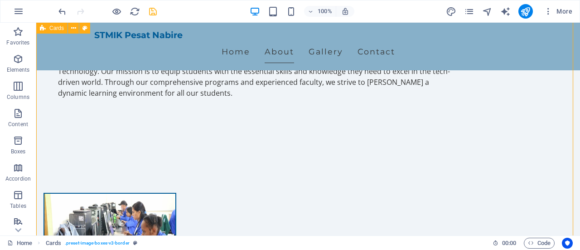
click at [150, 10] on icon "save" at bounding box center [153, 11] width 10 height 10
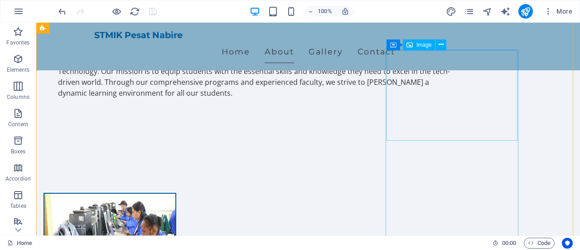
select select "px"
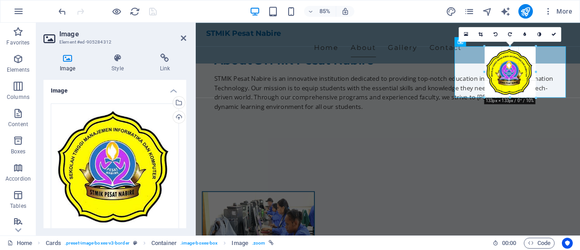
drag, startPoint x: 547, startPoint y: 123, endPoint x: 514, endPoint y: 93, distance: 44.9
type input "133"
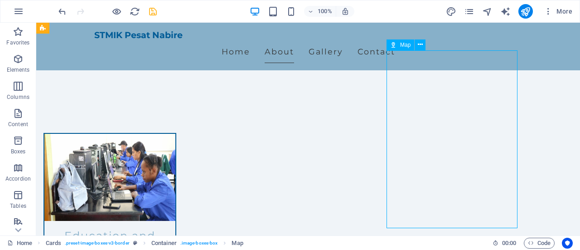
scroll to position [764, 0]
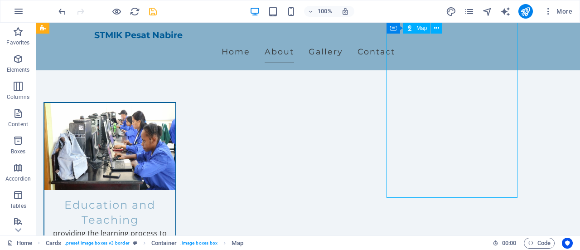
select select "1"
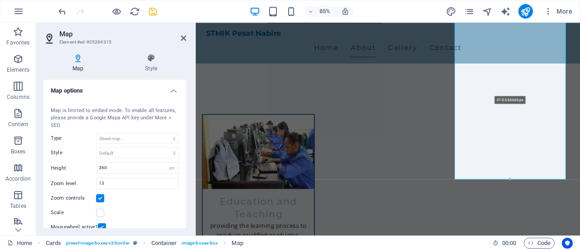
drag, startPoint x: 509, startPoint y: 171, endPoint x: 509, endPoint y: 178, distance: 7.2
click at [509, 178] on div at bounding box center [510, 178] width 111 height 3
type input "410"
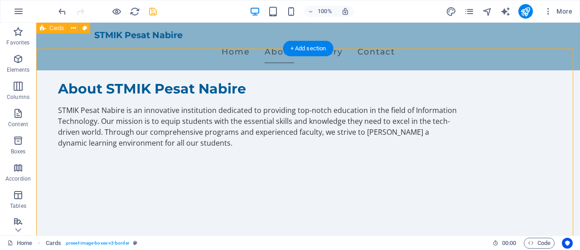
scroll to position [583, 0]
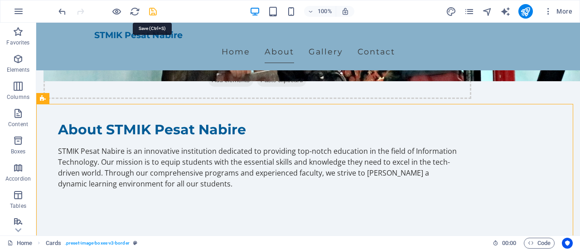
click at [149, 13] on icon "save" at bounding box center [153, 11] width 10 height 10
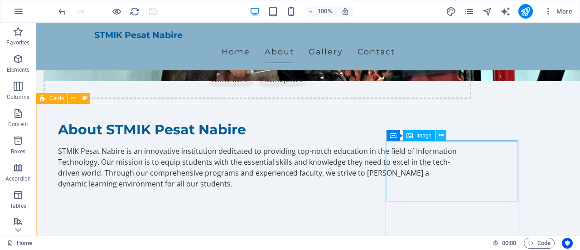
click at [442, 136] on icon at bounding box center [441, 135] width 5 height 10
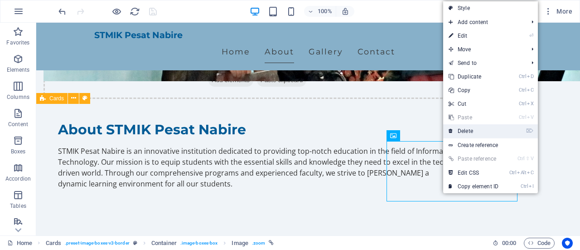
click at [465, 132] on link "⌦ Delete" at bounding box center [473, 131] width 61 height 14
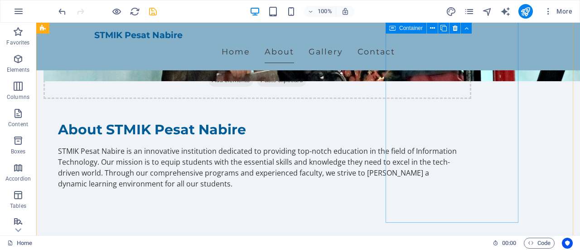
scroll to position [764, 0]
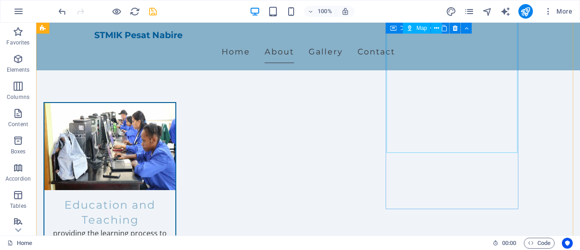
select select "1"
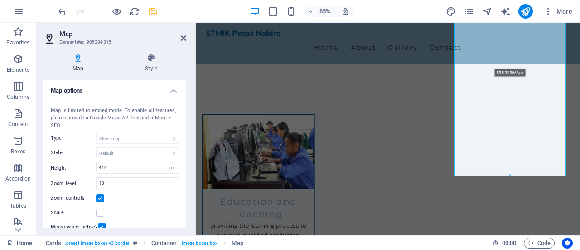
drag, startPoint x: 509, startPoint y: 133, endPoint x: 513, endPoint y: 183, distance: 50.9
type input "535"
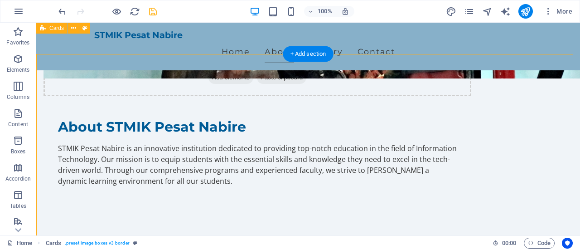
scroll to position [583, 0]
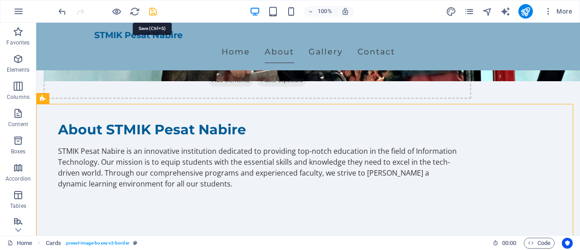
click at [153, 13] on icon "save" at bounding box center [153, 11] width 10 height 10
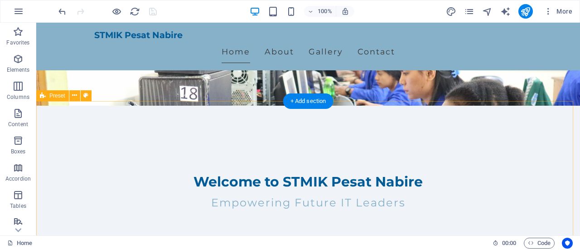
scroll to position [0, 0]
